Goal: Find specific page/section: Find specific page/section

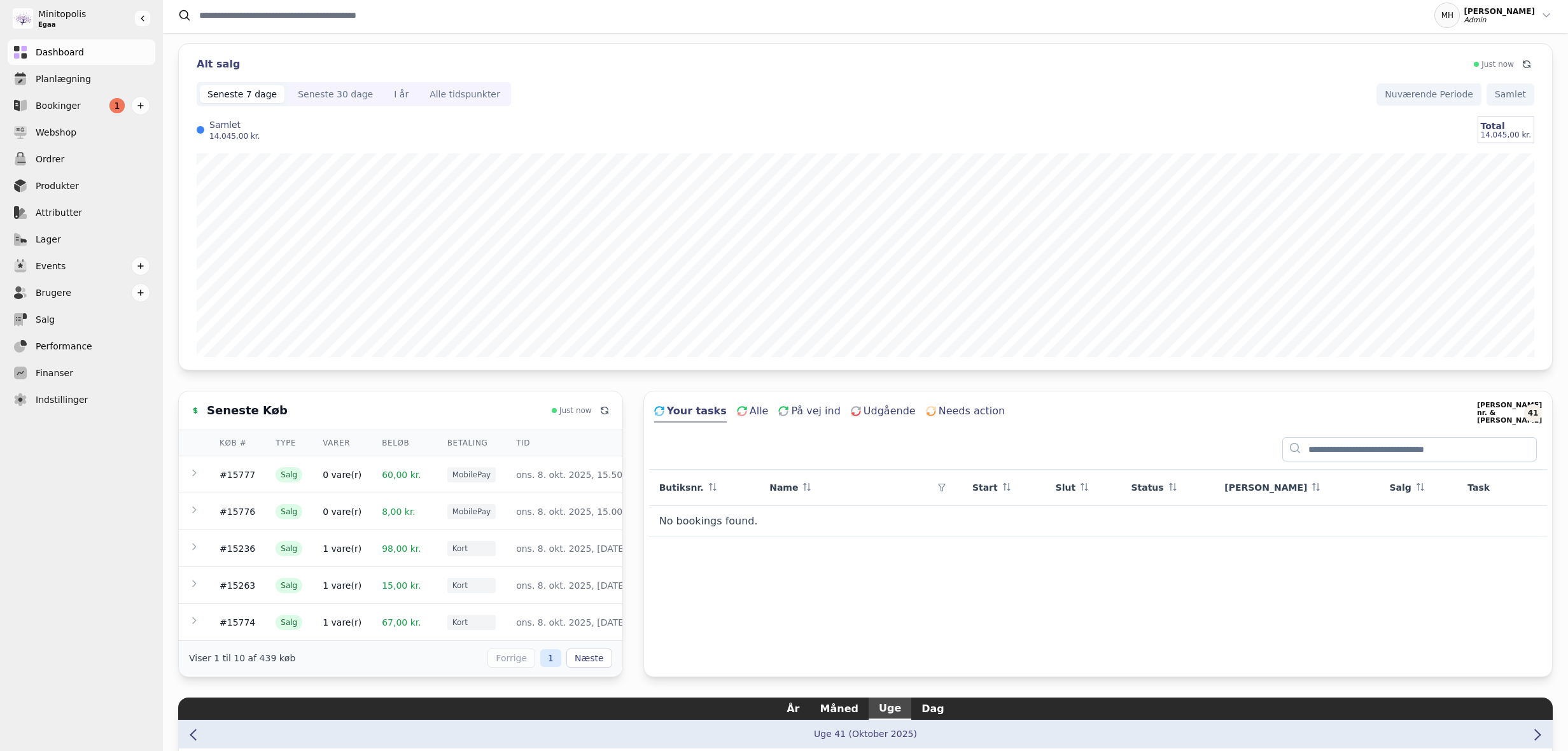
scroll to position [185, 0]
click at [717, 61] on div "Alt salg" at bounding box center [834, 64] width 1277 height 15
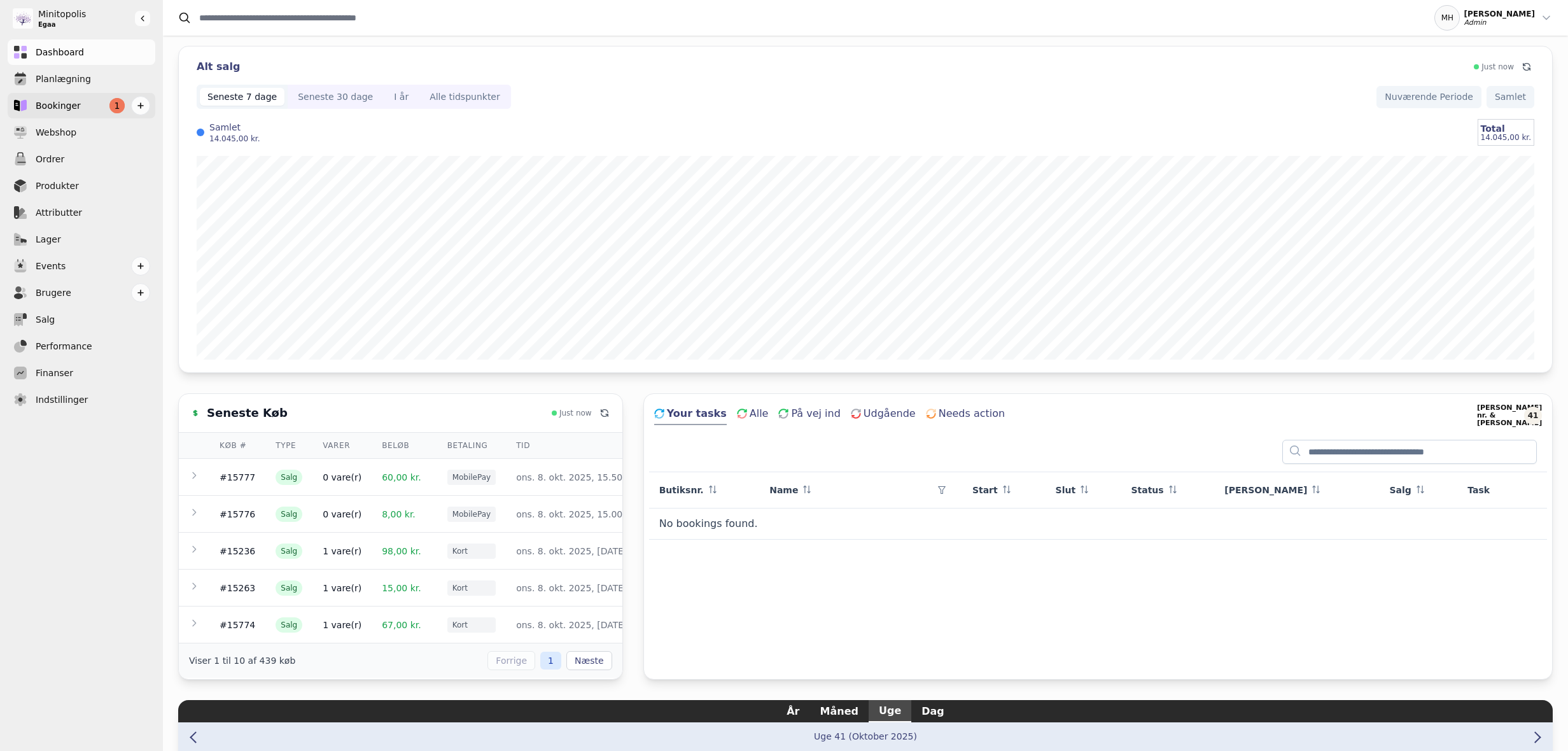
click at [79, 103] on link "Bookinger 1" at bounding box center [81, 106] width 147 height 25
click at [629, 426] on div "Seneste Køb Just now Køb # Type Varer Beløb Betaling Tid #15777 Salg 0 vare(r) …" at bounding box center [865, 537] width 1374 height 286
click at [82, 106] on link "Bookinger 1" at bounding box center [81, 106] width 147 height 25
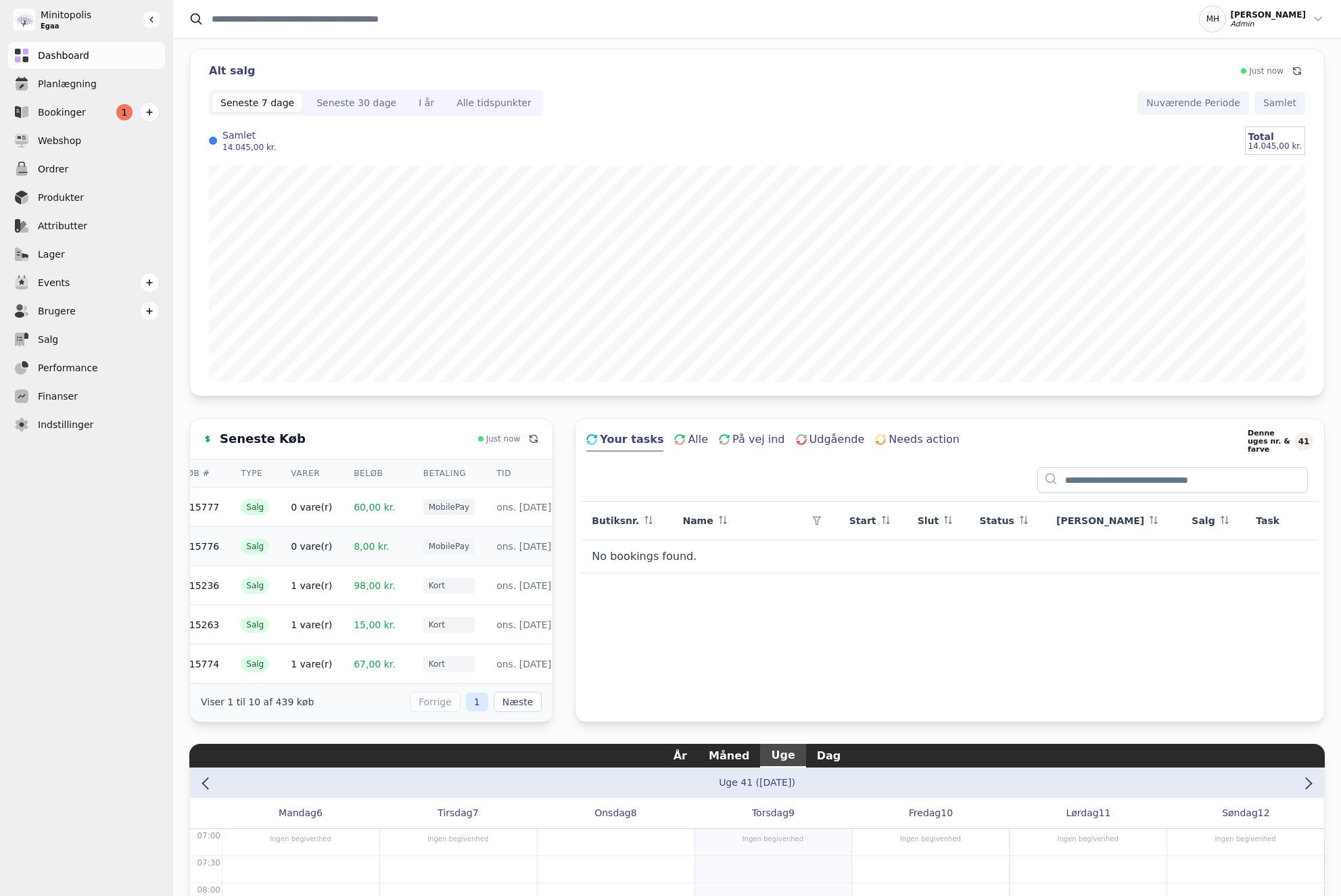
scroll to position [0, 99]
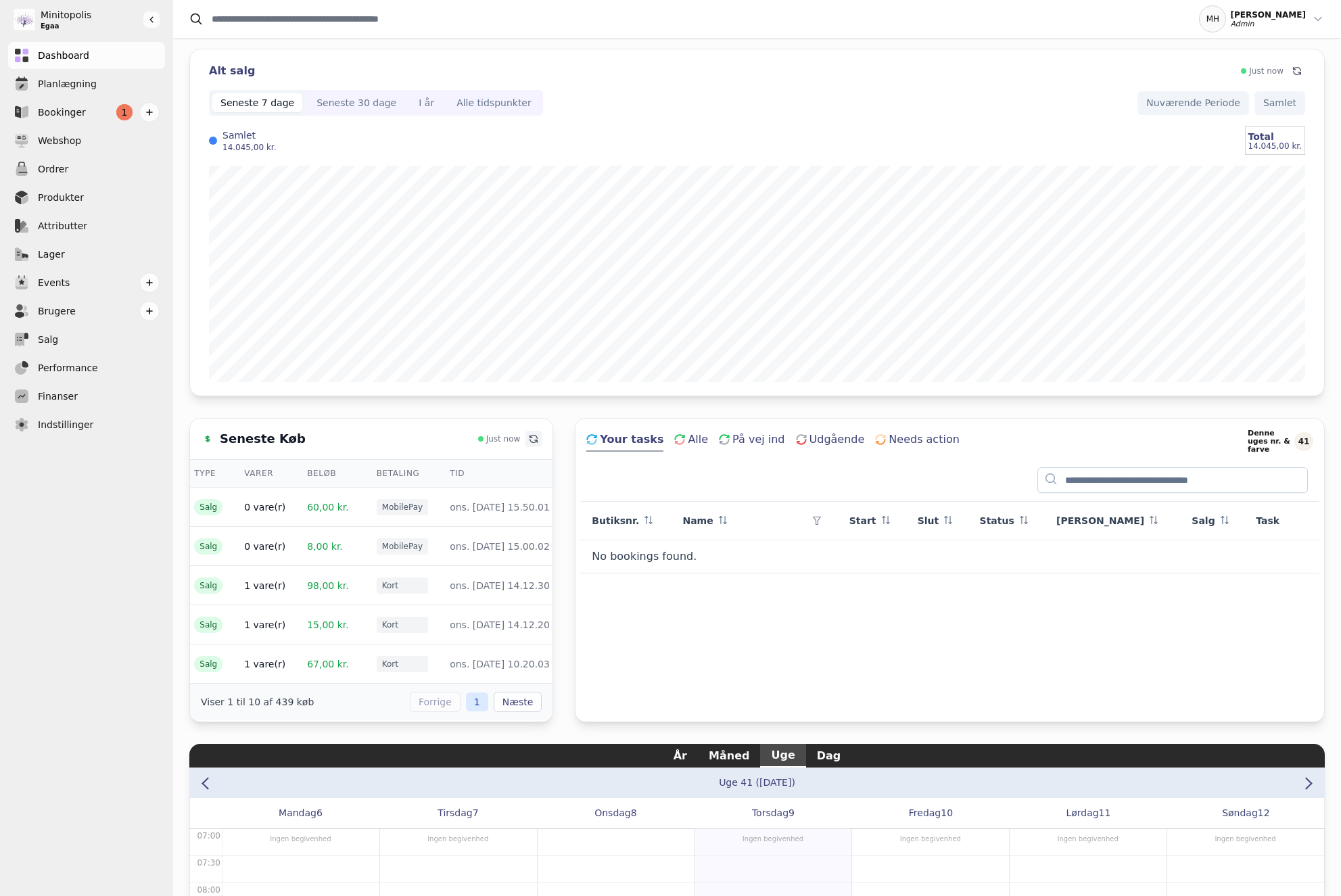
click at [538, 439] on icon at bounding box center [534, 439] width 11 height 11
click at [61, 127] on link "Webshop" at bounding box center [86, 140] width 157 height 27
